Goal: Check status: Check status

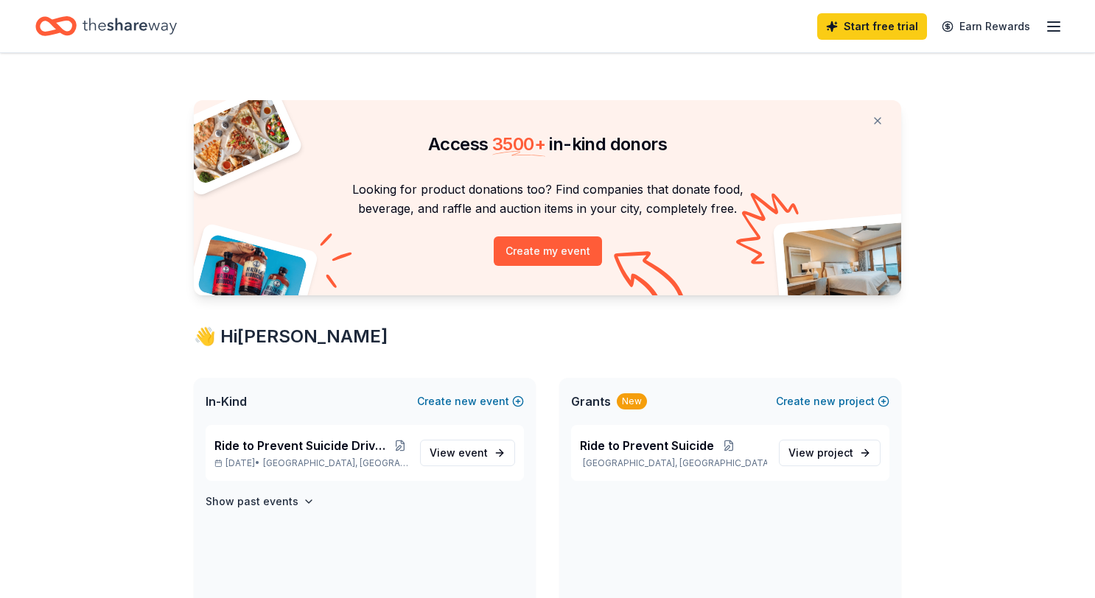
scroll to position [169, 0]
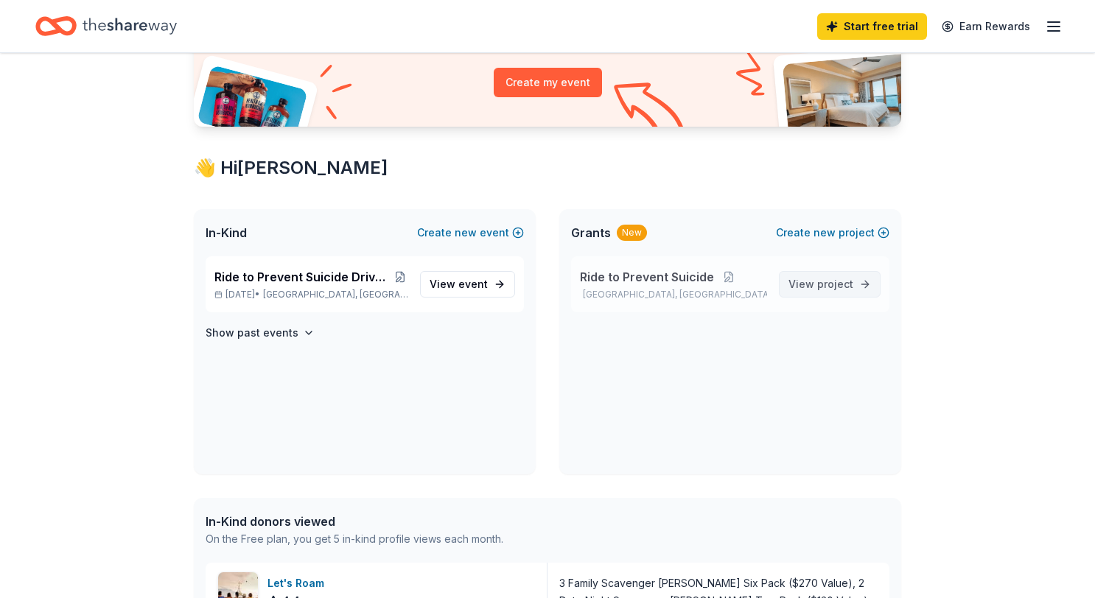
click at [849, 287] on span "project" at bounding box center [835, 284] width 36 height 13
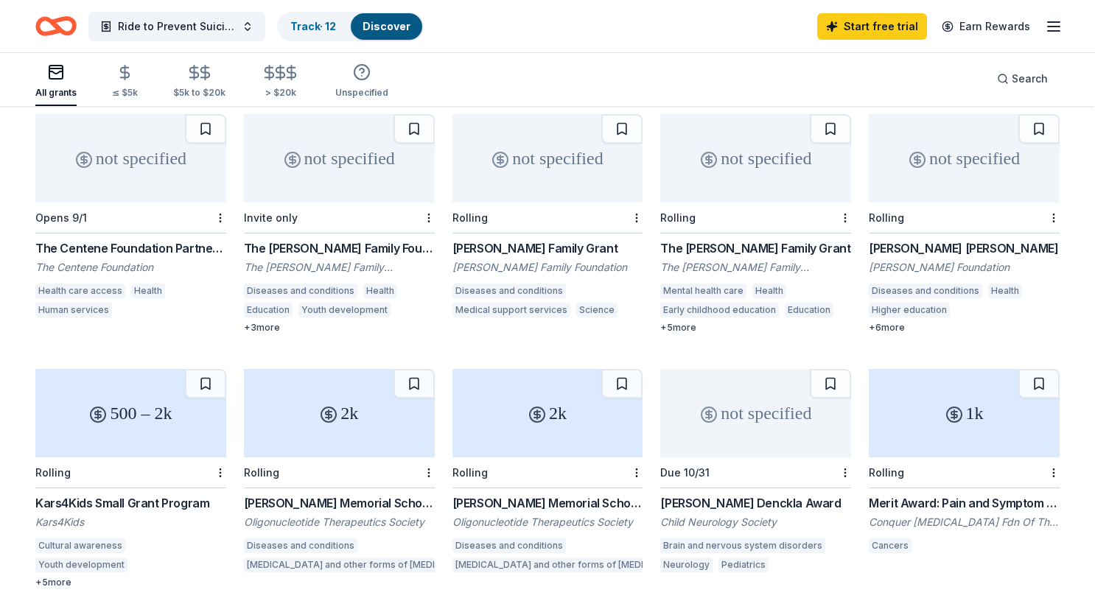
scroll to position [165, 0]
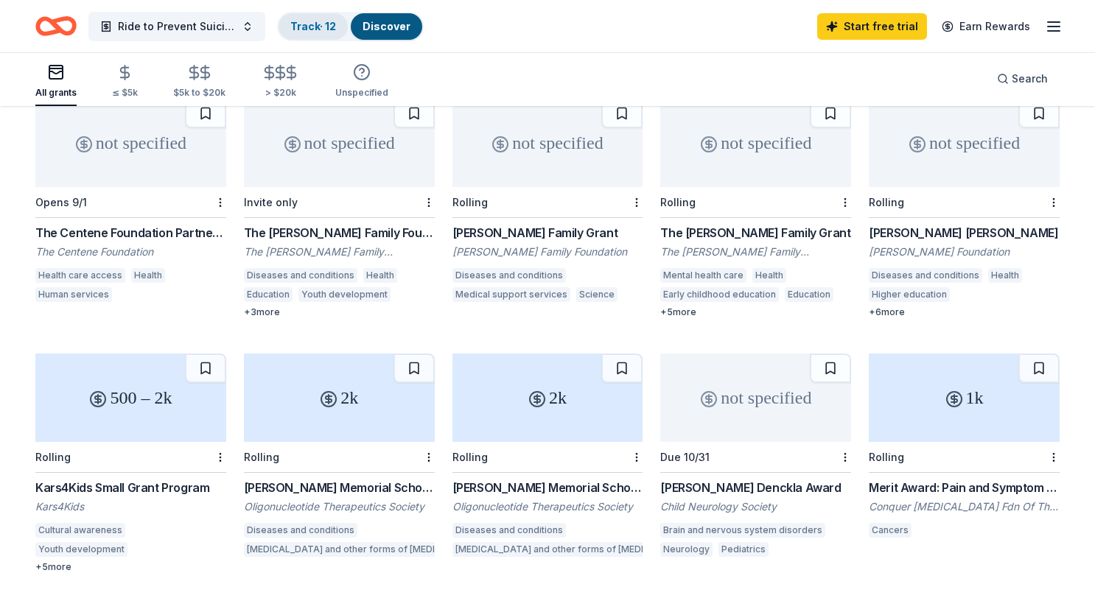
click at [323, 23] on link "Track · 12" at bounding box center [313, 26] width 46 height 13
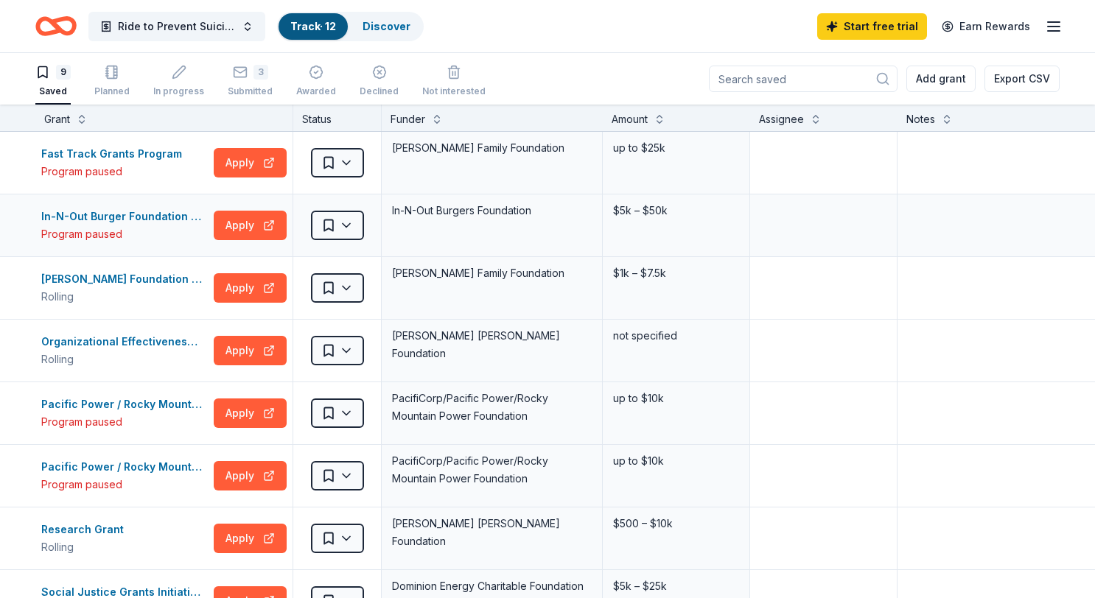
scroll to position [1, 0]
click at [247, 69] on div "3" at bounding box center [250, 71] width 45 height 15
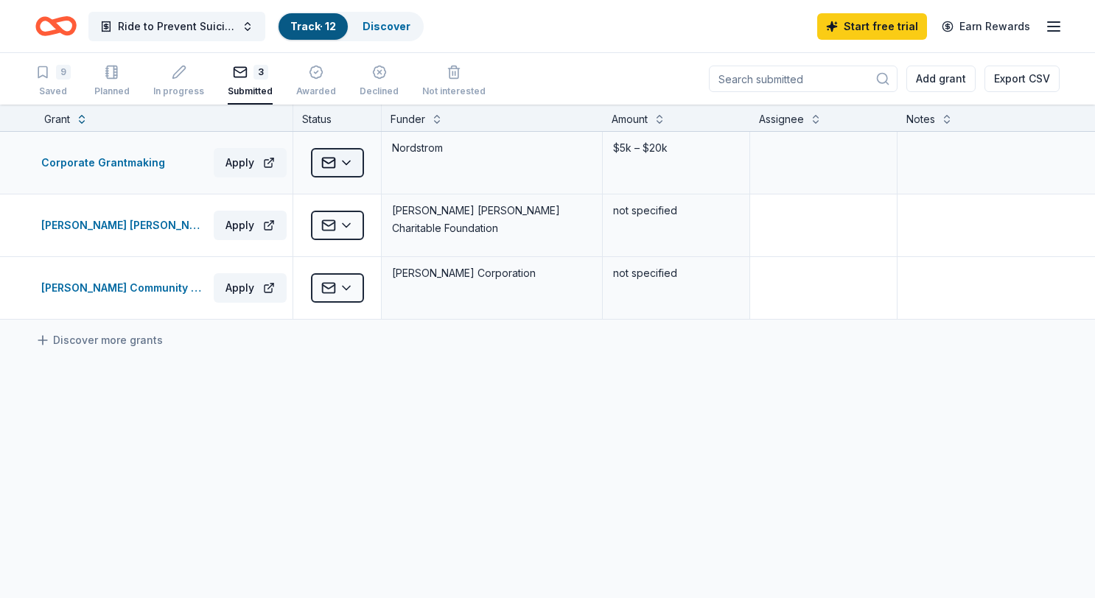
click at [334, 164] on html "Ride to Prevent Suicide Track · 12 Discover Start free trial Earn Rewards 9 Sav…" at bounding box center [547, 299] width 1095 height 598
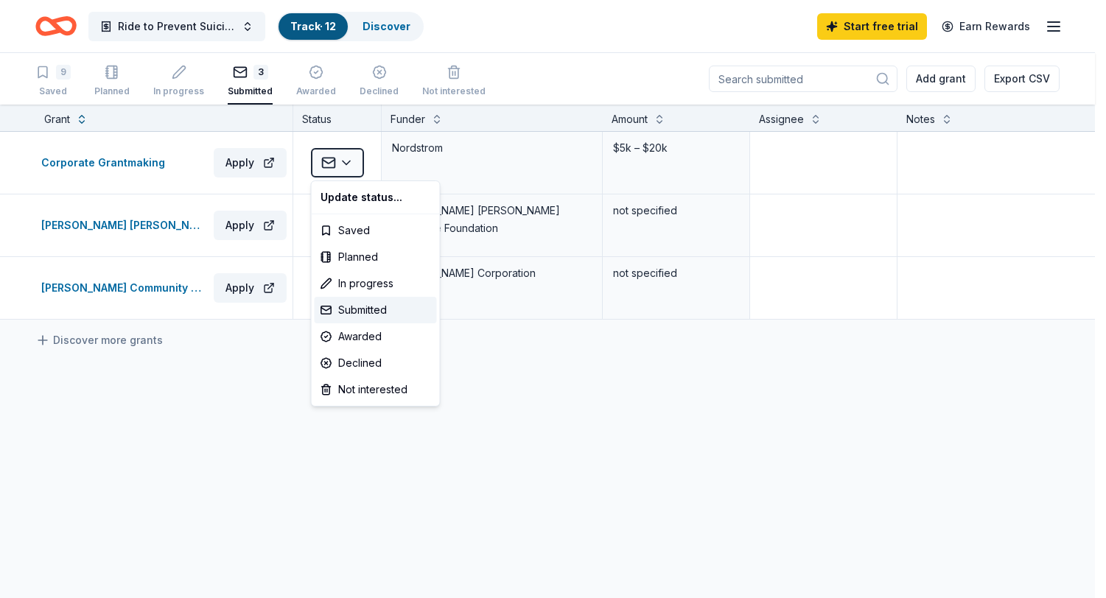
click at [231, 368] on html "Ride to Prevent Suicide Track · 12 Discover Start free trial Earn Rewards 9 Sav…" at bounding box center [553, 299] width 1106 height 598
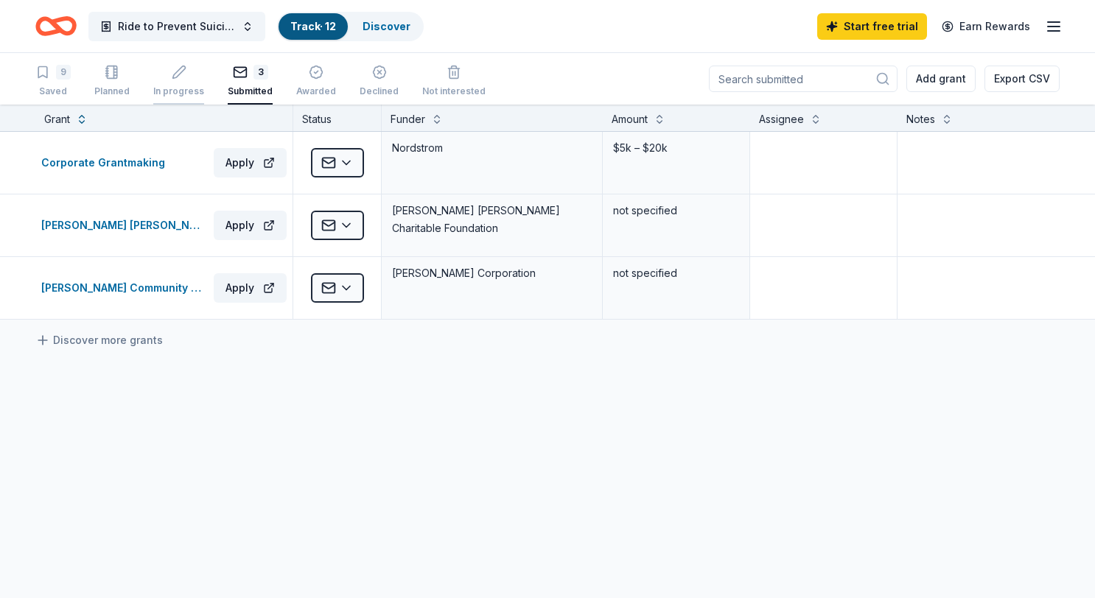
click at [172, 77] on icon "button" at bounding box center [179, 72] width 15 height 15
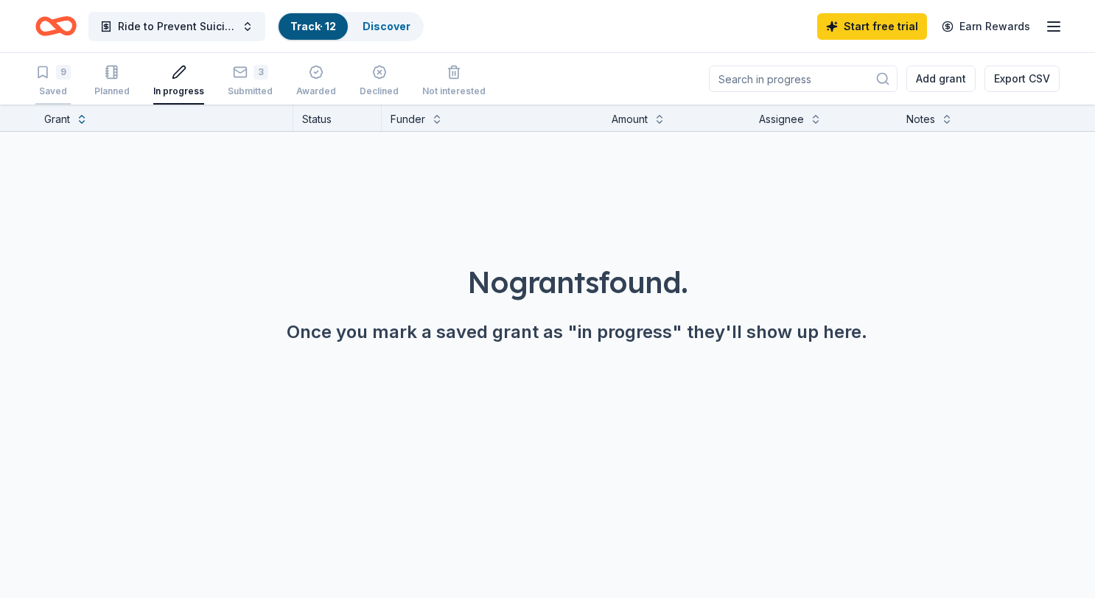
click at [63, 75] on div "9" at bounding box center [63, 72] width 15 height 15
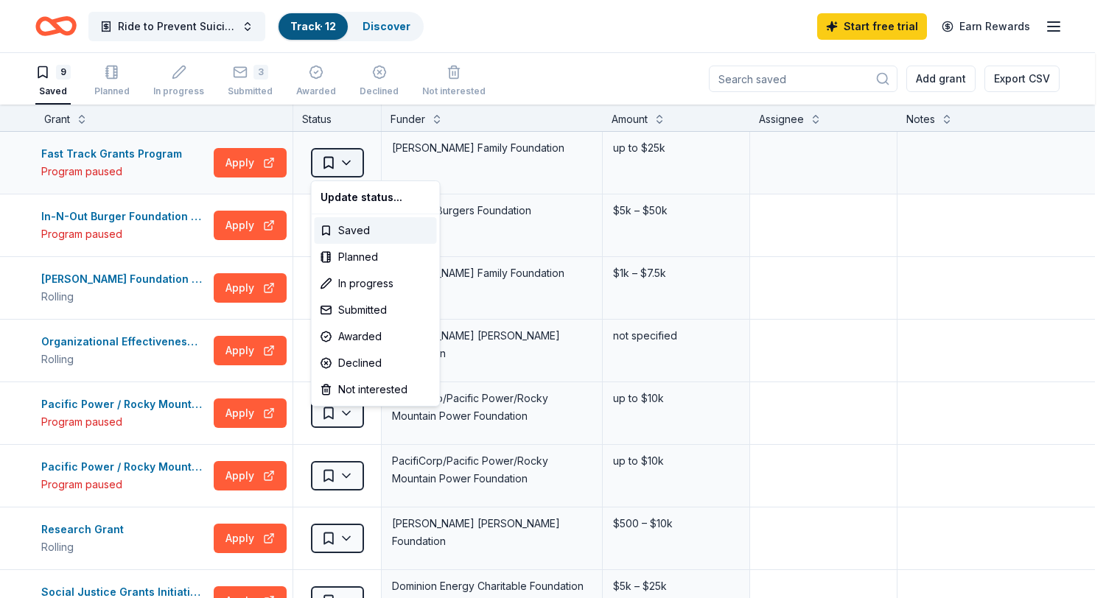
click at [346, 164] on html "Ride to Prevent Suicide Track · 12 Discover Start free trial Earn Rewards 9 Sav…" at bounding box center [553, 299] width 1106 height 598
click at [759, 203] on html "Ride to Prevent Suicide Track · 12 Discover Start free trial Earn Rewards 9 Sav…" at bounding box center [553, 299] width 1106 height 598
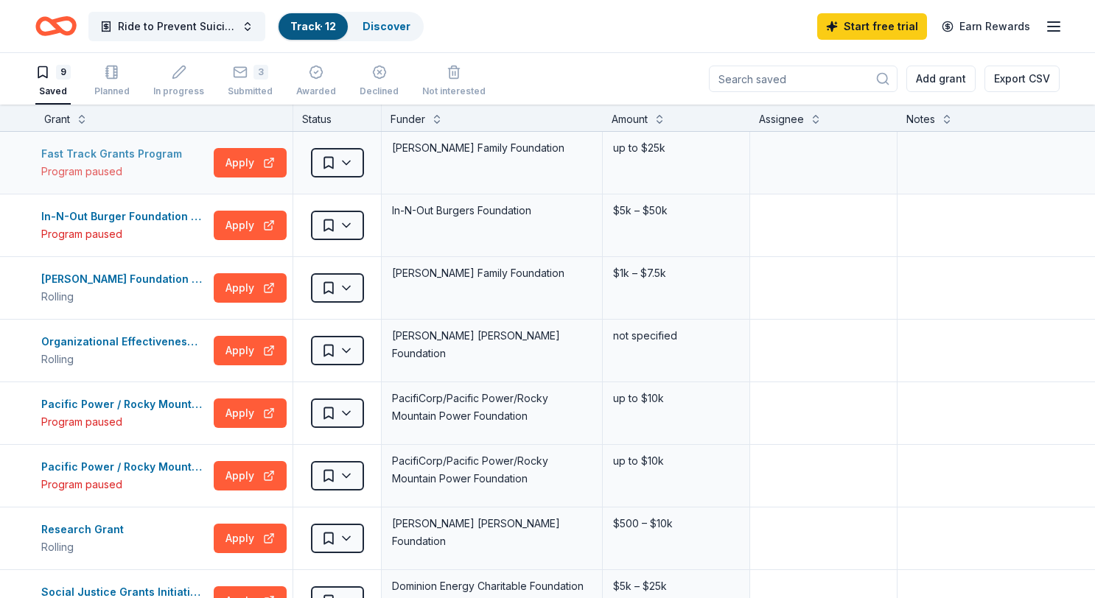
click at [113, 171] on div "Program paused" at bounding box center [114, 172] width 147 height 18
